Goal: Find specific page/section: Find specific page/section

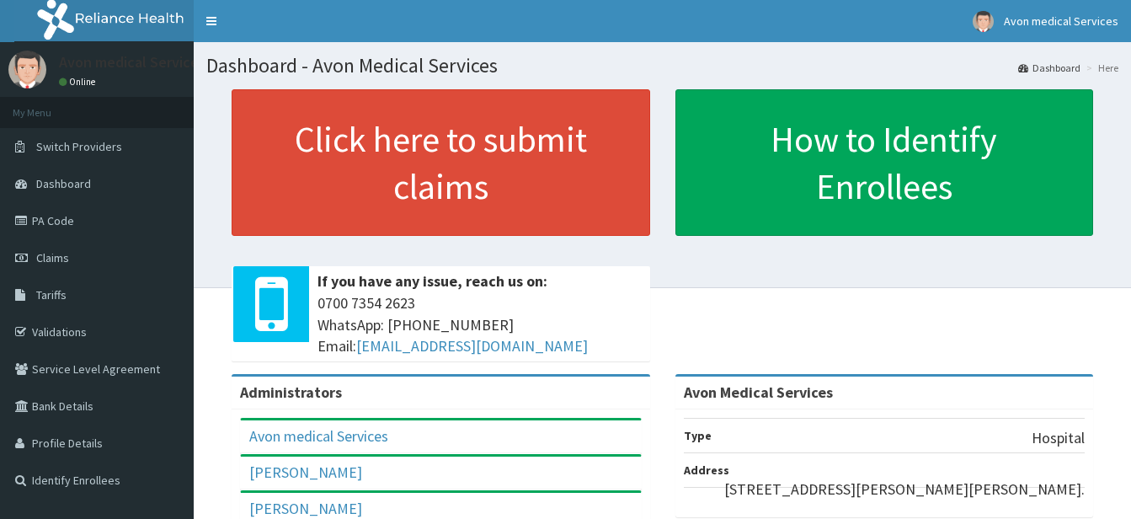
click at [119, 220] on link "PA Code" at bounding box center [97, 220] width 194 height 37
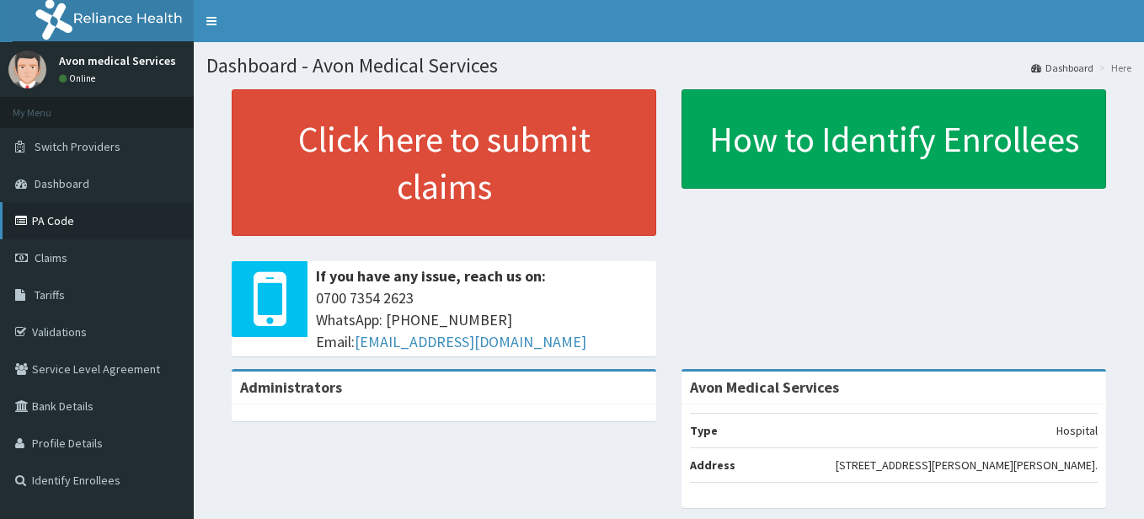
click at [108, 207] on link "PA Code" at bounding box center [97, 220] width 194 height 37
click at [16, 216] on icon at bounding box center [23, 221] width 17 height 12
